Goal: Transaction & Acquisition: Book appointment/travel/reservation

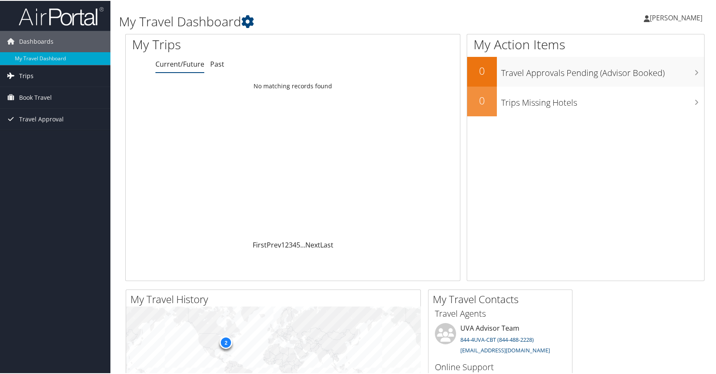
click at [28, 75] on span "Trips" at bounding box center [26, 75] width 14 height 21
click at [32, 134] on span "Book Travel" at bounding box center [35, 134] width 33 height 21
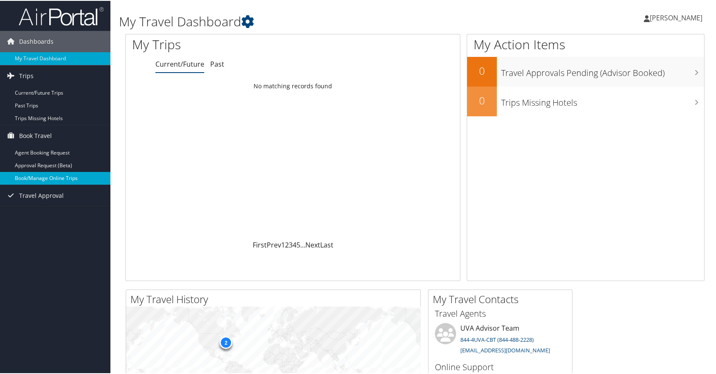
click at [37, 177] on link "Book/Manage Online Trips" at bounding box center [55, 177] width 110 height 13
click at [44, 175] on link "Book/Manage Online Trips" at bounding box center [55, 177] width 110 height 13
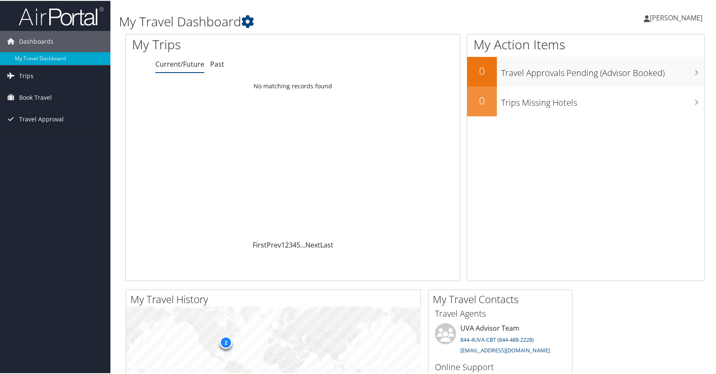
click at [650, 19] on icon at bounding box center [647, 17] width 6 height 7
click at [637, 76] on link "View Travel Profile" at bounding box center [653, 75] width 95 height 14
click at [42, 102] on span "Book Travel" at bounding box center [35, 96] width 33 height 21
click at [39, 138] on link "Book/Manage Online Trips" at bounding box center [55, 139] width 110 height 13
